Goal: Task Accomplishment & Management: Manage account settings

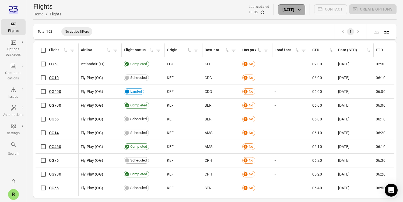
click at [293, 13] on button "[DATE]" at bounding box center [291, 9] width 27 height 11
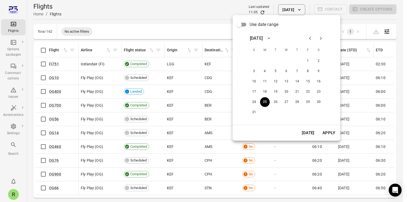
click at [260, 26] on span "Use date range" at bounding box center [264, 24] width 29 height 6
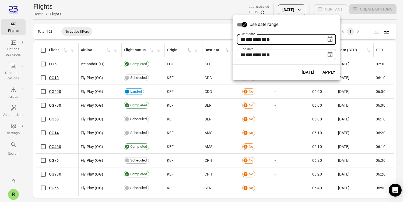
click at [262, 40] on span at bounding box center [262, 39] width 0 height 4
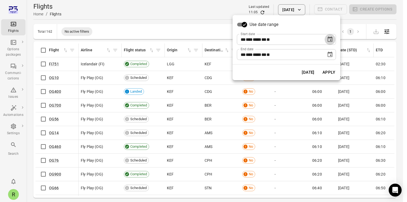
click at [332, 44] on button "Choose date, selected date is Aug 25, 2025" at bounding box center [330, 39] width 11 height 11
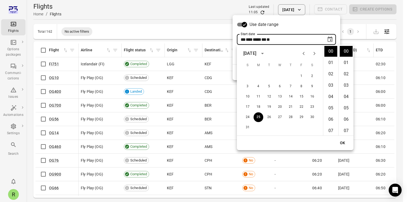
click at [303, 51] on icon "Previous month" at bounding box center [304, 53] width 6 height 6
click at [248, 73] on button "1" at bounding box center [248, 76] width 10 height 10
type input "**********"
click at [345, 144] on button "OK" at bounding box center [342, 143] width 17 height 10
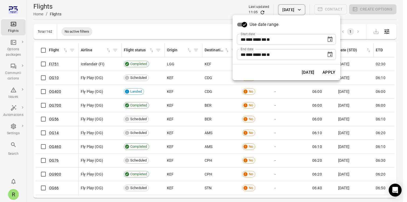
drag, startPoint x: 326, startPoint y: 72, endPoint x: 319, endPoint y: 102, distance: 31.2
click at [326, 72] on button "Apply" at bounding box center [329, 72] width 19 height 11
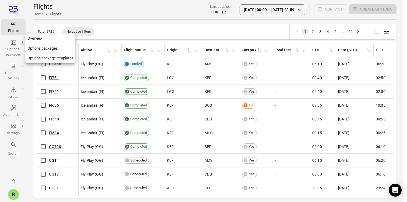
click at [34, 40] on link "Overview" at bounding box center [50, 38] width 50 height 10
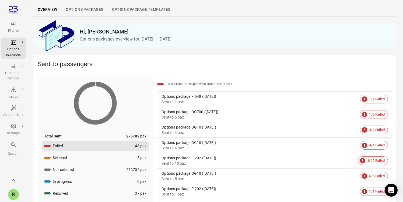
scroll to position [16, 0]
click at [96, 9] on link "Options packages" at bounding box center [84, 10] width 46 height 13
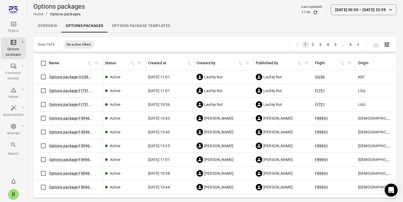
click at [128, 26] on link "Options package Templates" at bounding box center [141, 25] width 67 height 13
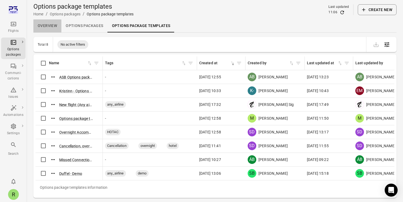
click at [53, 27] on link "Overview" at bounding box center [47, 25] width 28 height 13
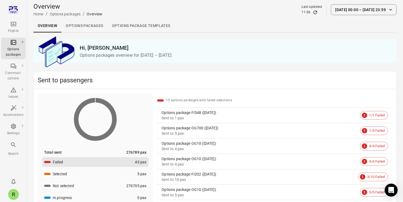
click at [196, 111] on div "Options package FI548 ([DATE])" at bounding box center [260, 112] width 196 height 5
